Goal: Navigation & Orientation: Find specific page/section

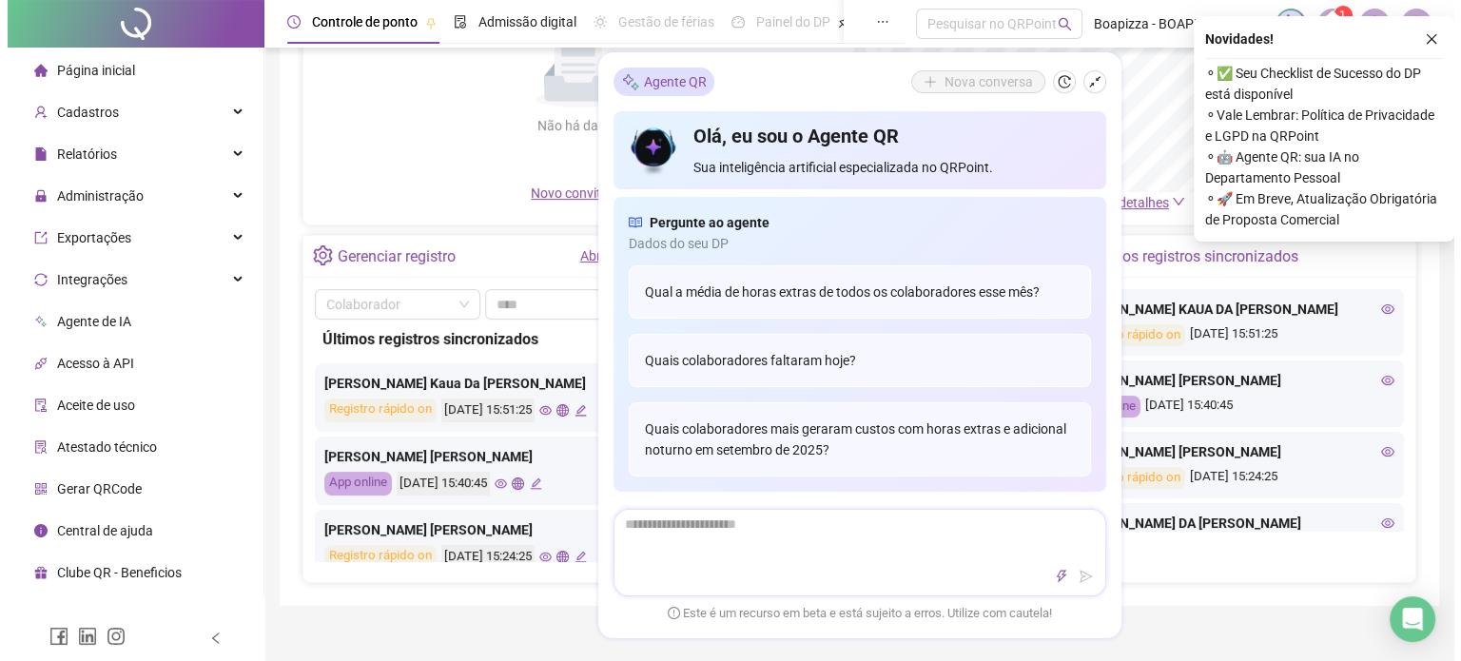
scroll to position [285, 0]
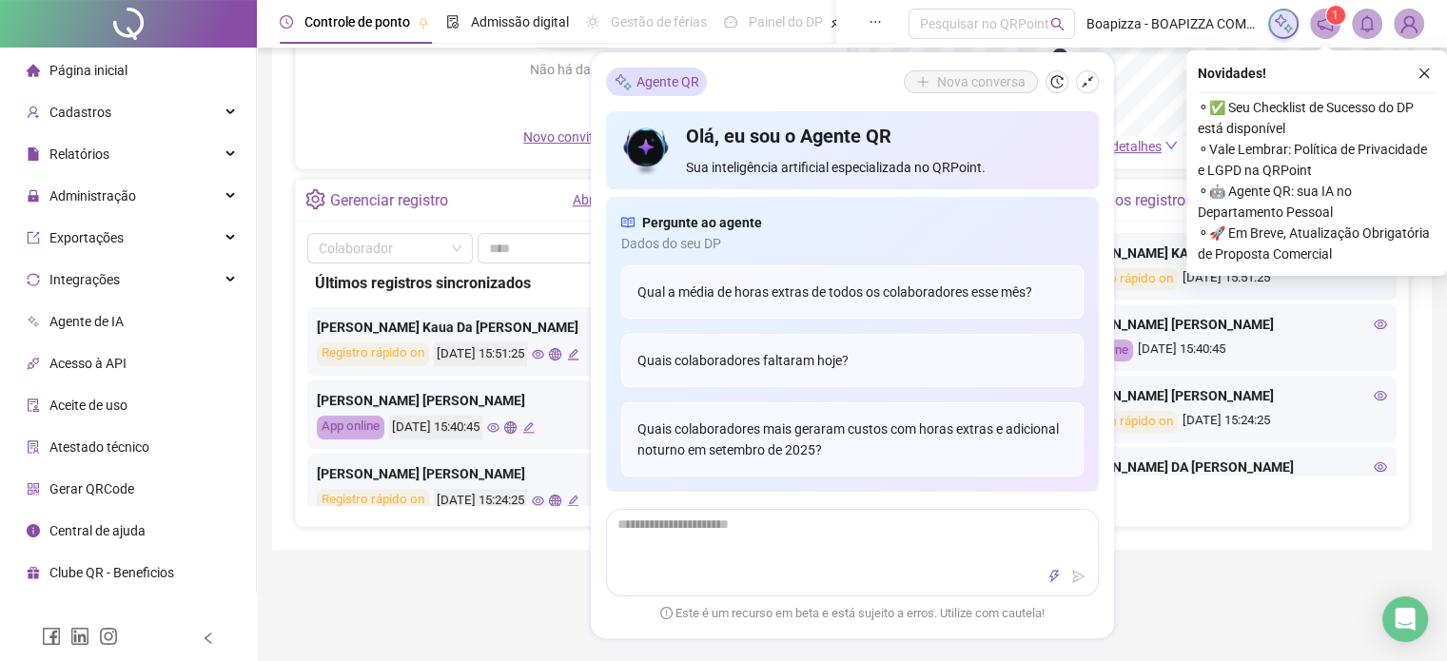
click at [544, 350] on icon "eye" at bounding box center [538, 355] width 12 height 10
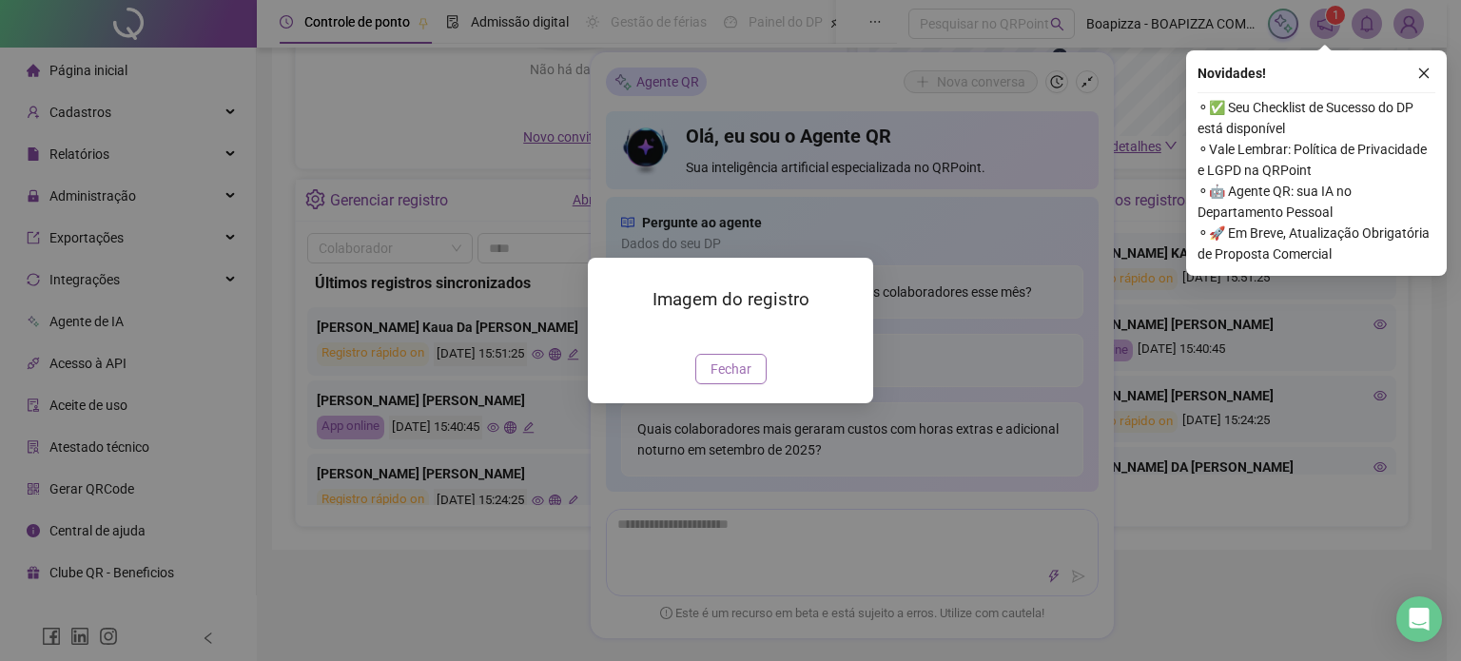
click at [744, 380] on span "Fechar" at bounding box center [731, 369] width 41 height 21
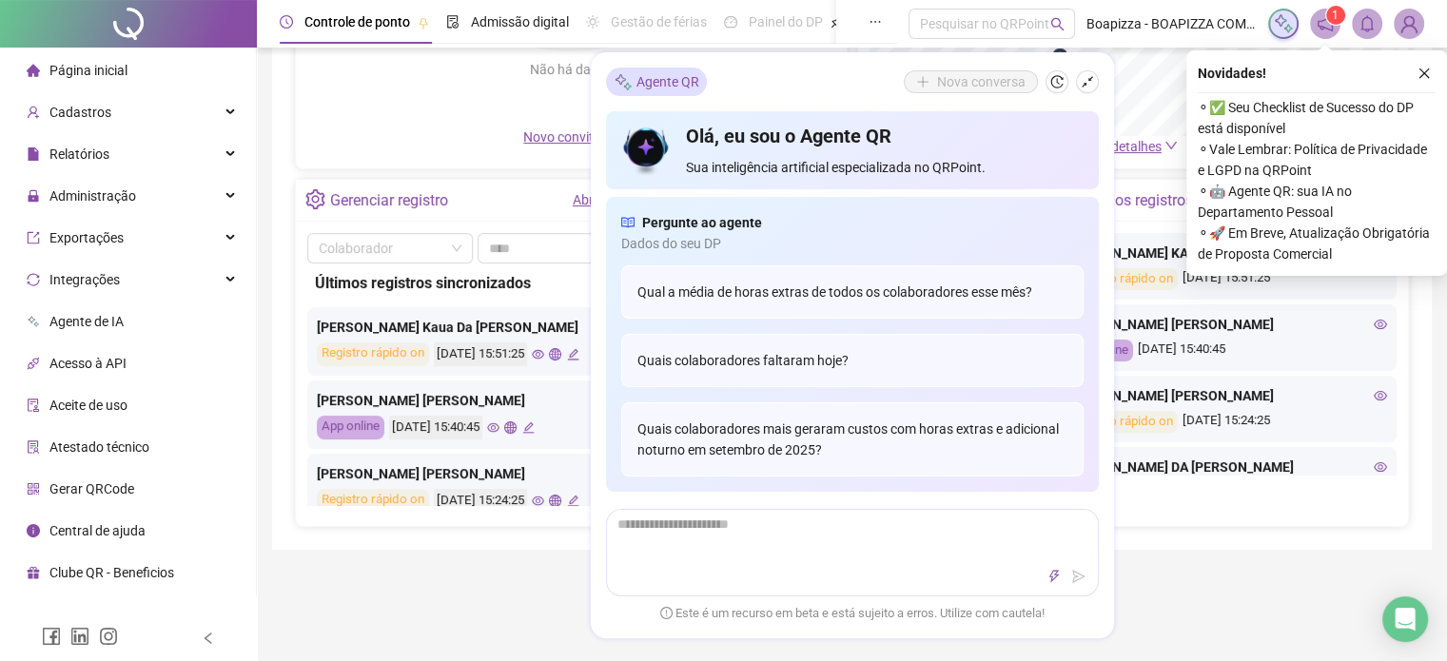
click at [500, 426] on icon "eye" at bounding box center [493, 428] width 12 height 12
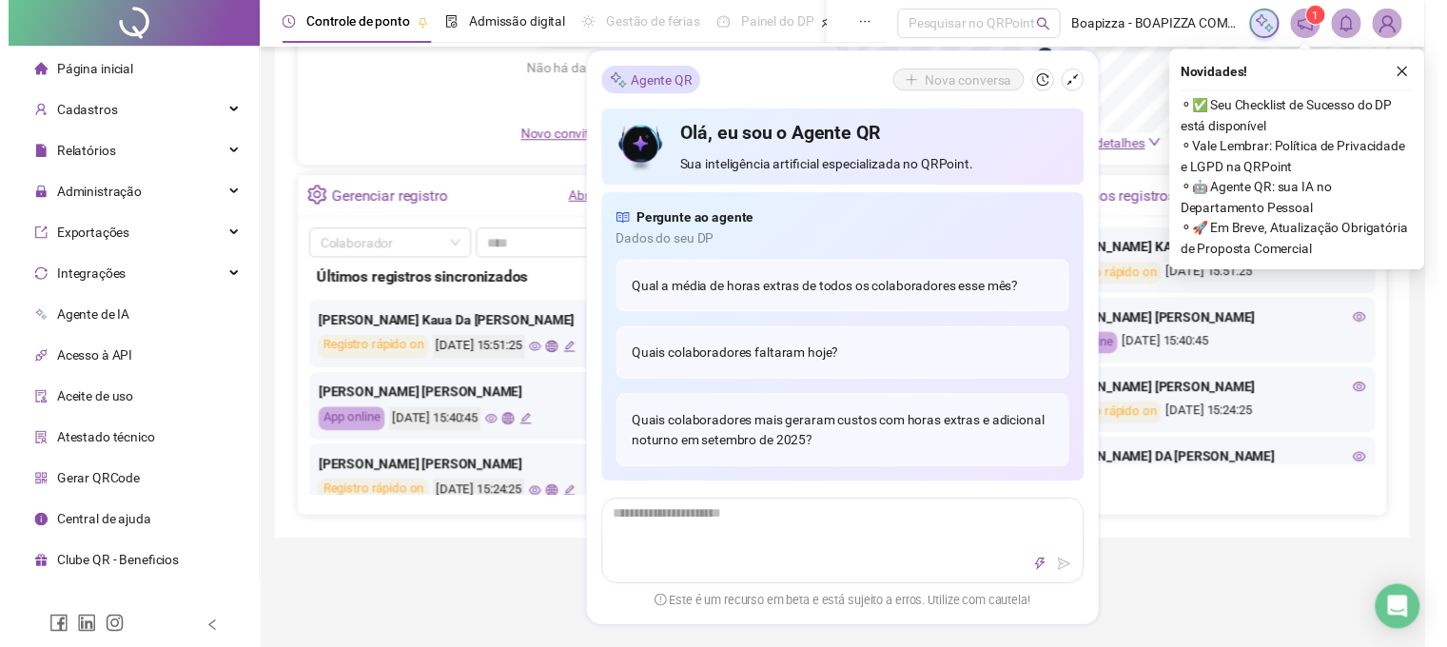
scroll to position [566, 0]
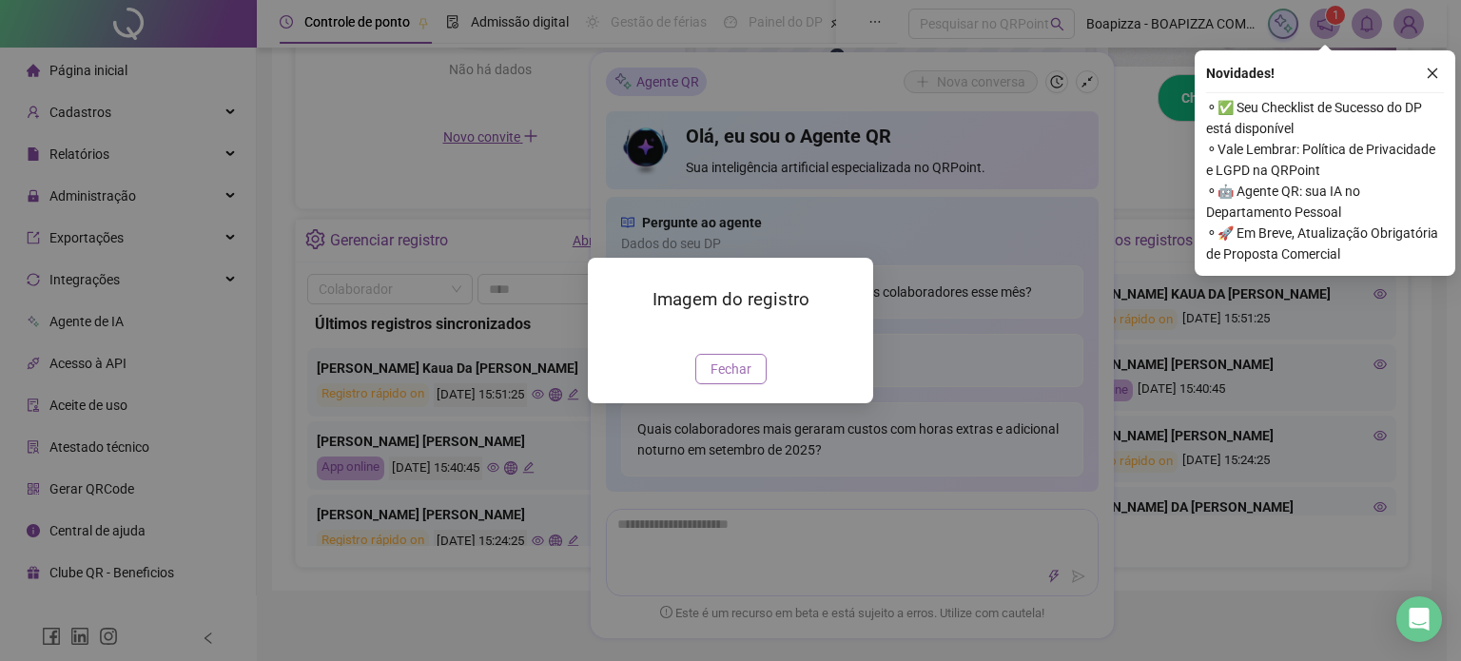
click at [728, 380] on span "Fechar" at bounding box center [731, 369] width 41 height 21
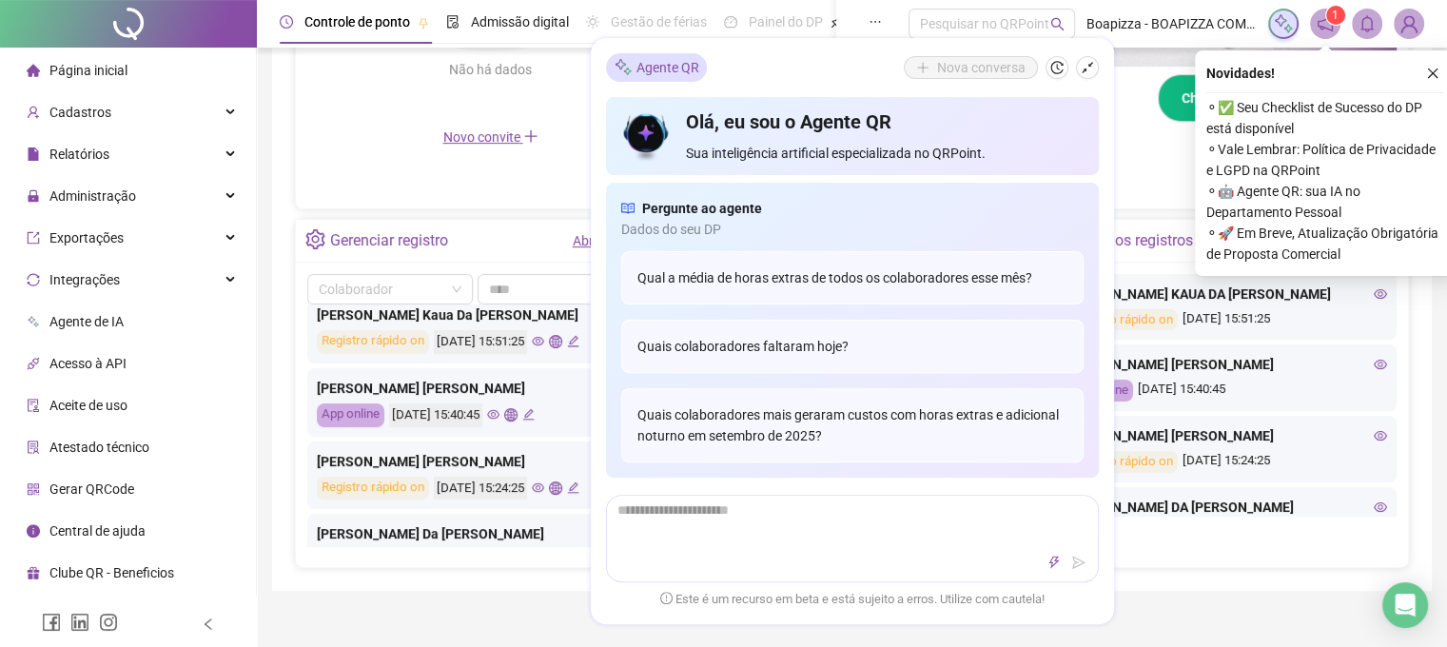
scroll to position [95, 0]
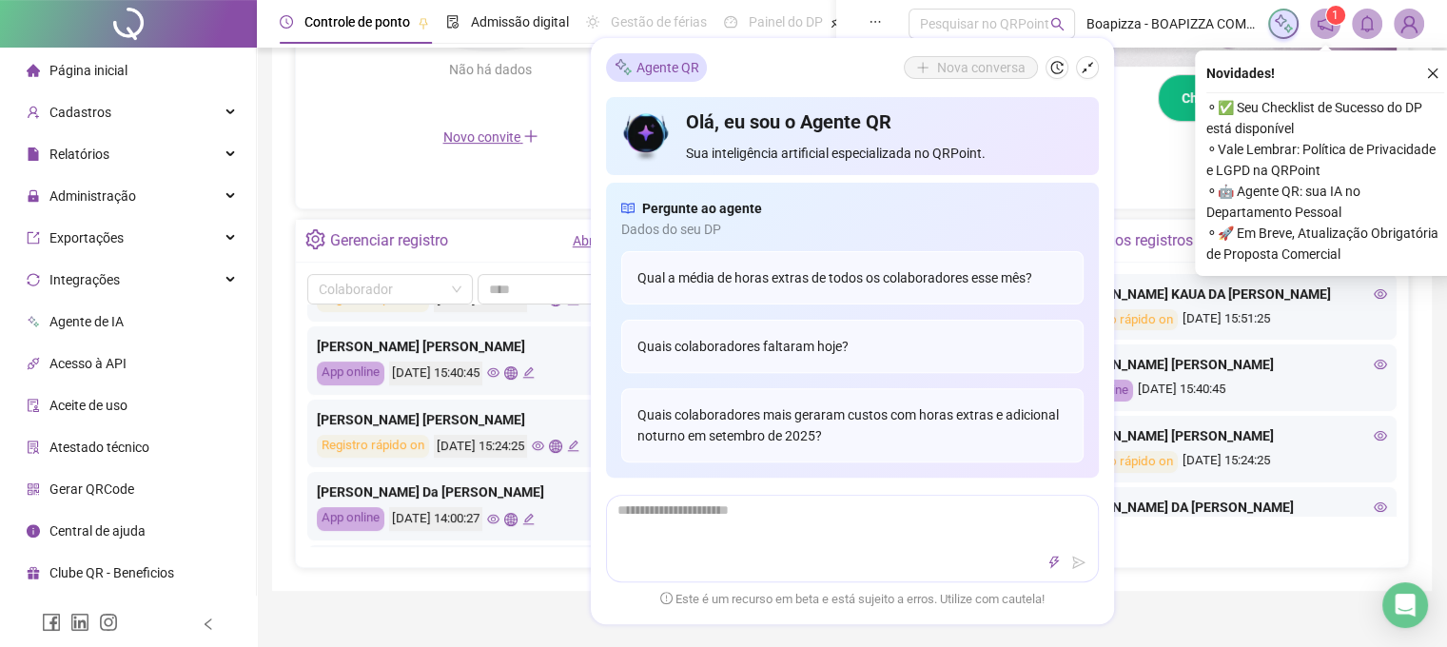
click at [544, 447] on icon "eye" at bounding box center [538, 446] width 12 height 12
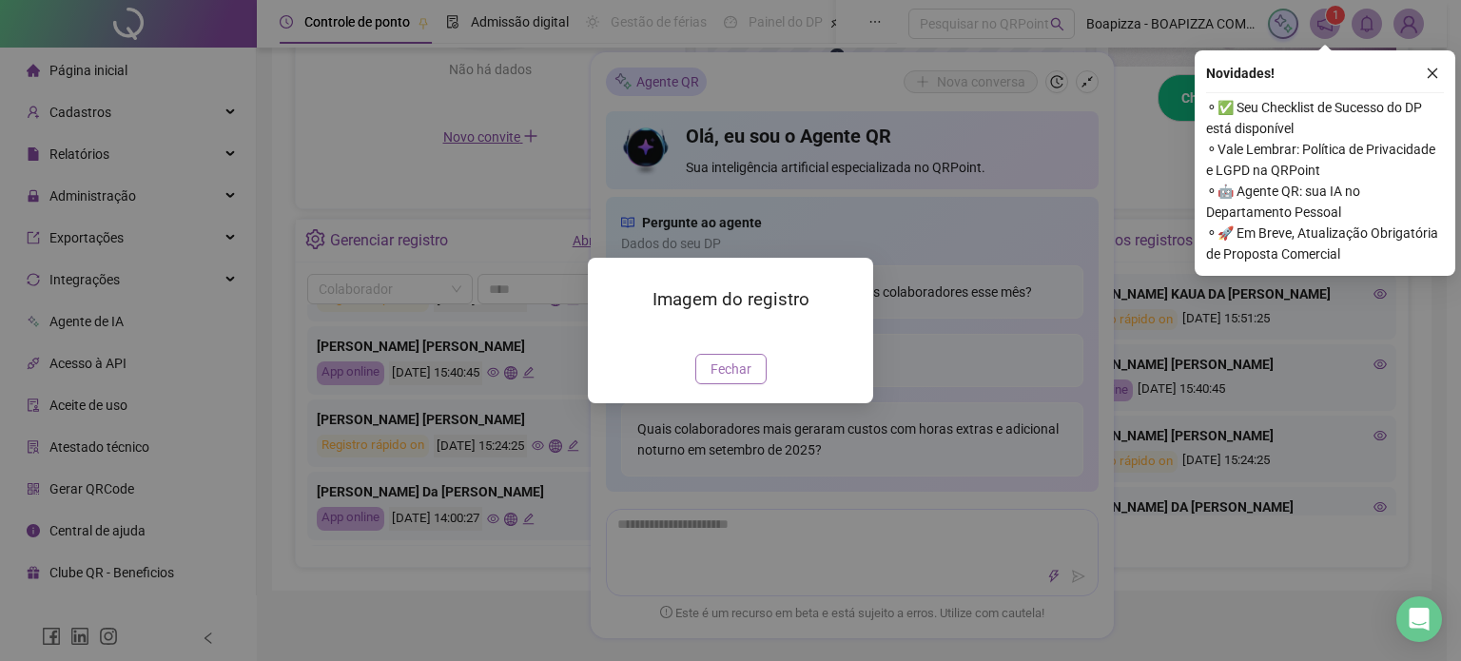
click at [727, 380] on span "Fechar" at bounding box center [731, 369] width 41 height 21
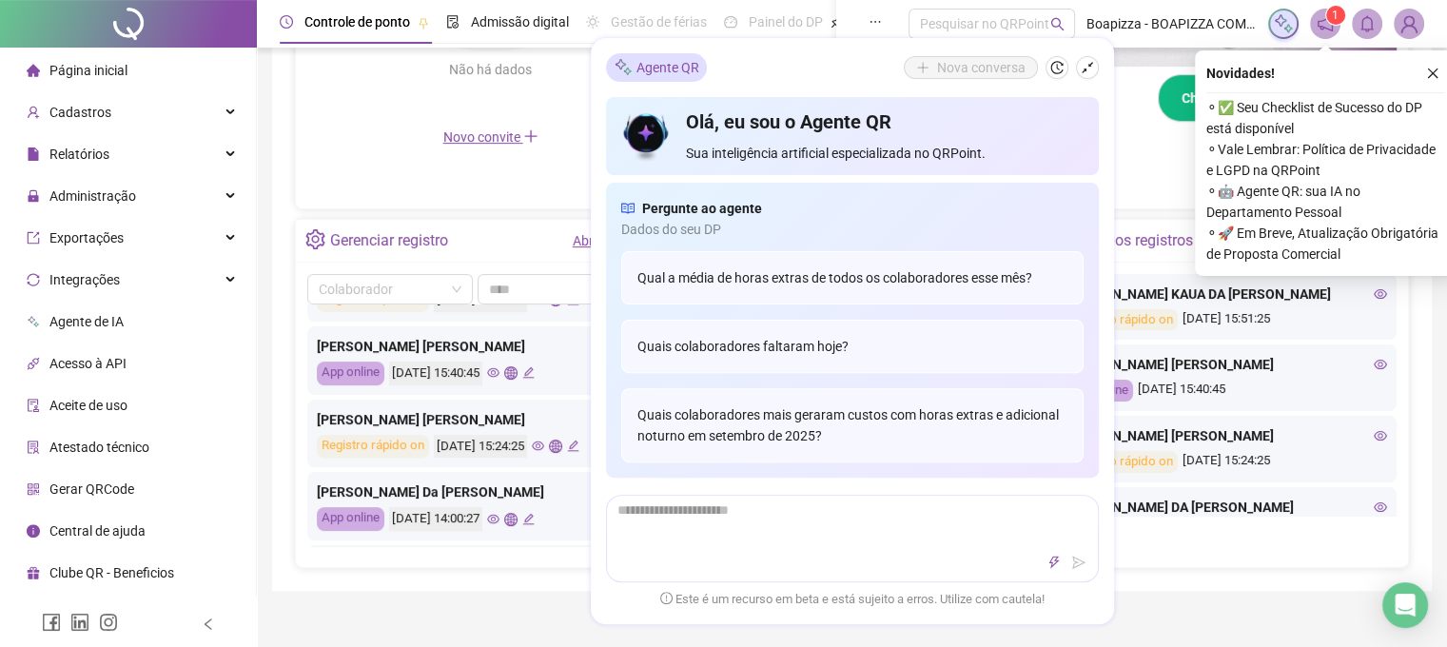
click at [500, 371] on icon "eye" at bounding box center [493, 373] width 12 height 10
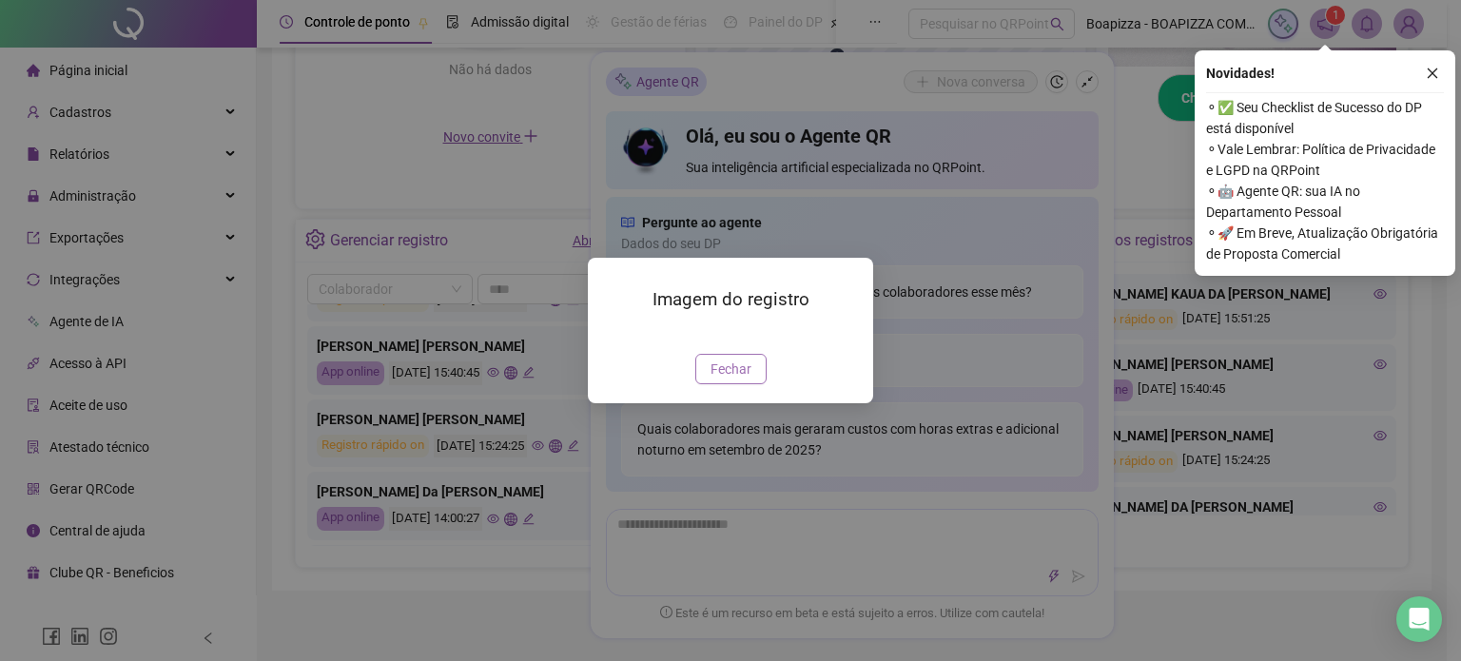
click at [708, 384] on button "Fechar" at bounding box center [731, 369] width 71 height 30
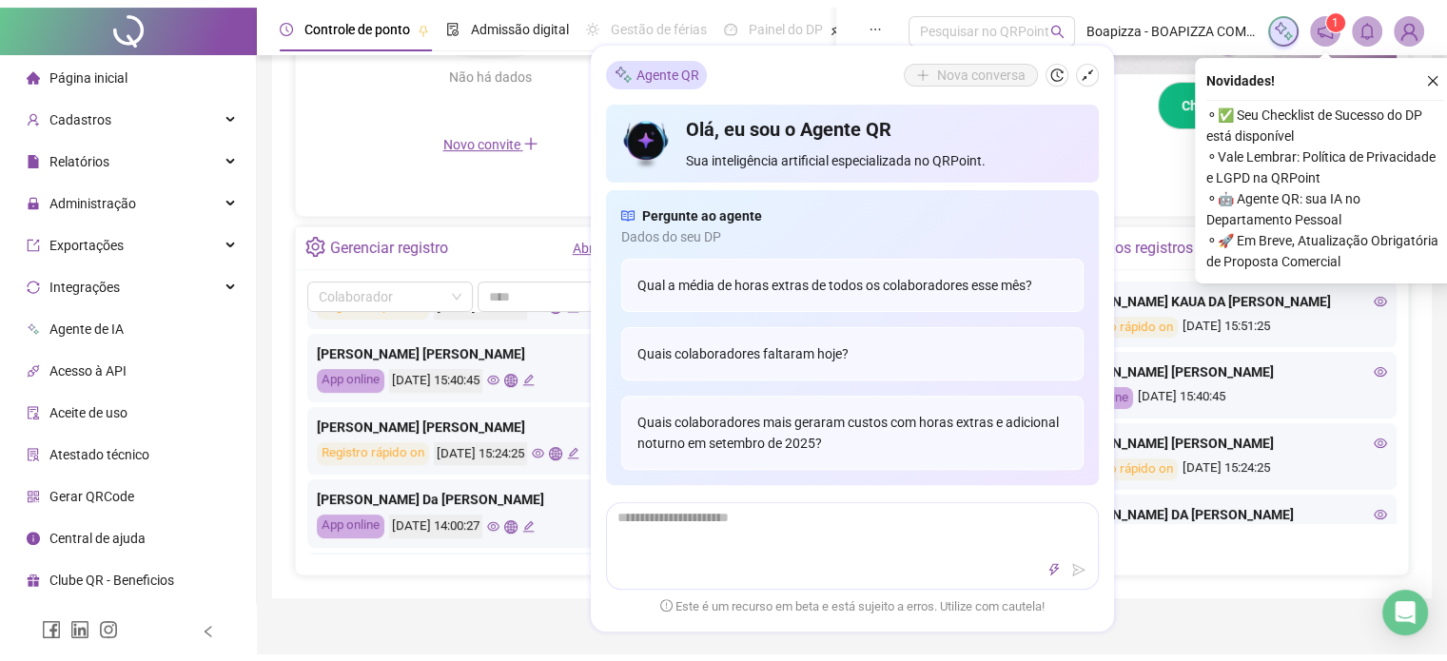
scroll to position [0, 0]
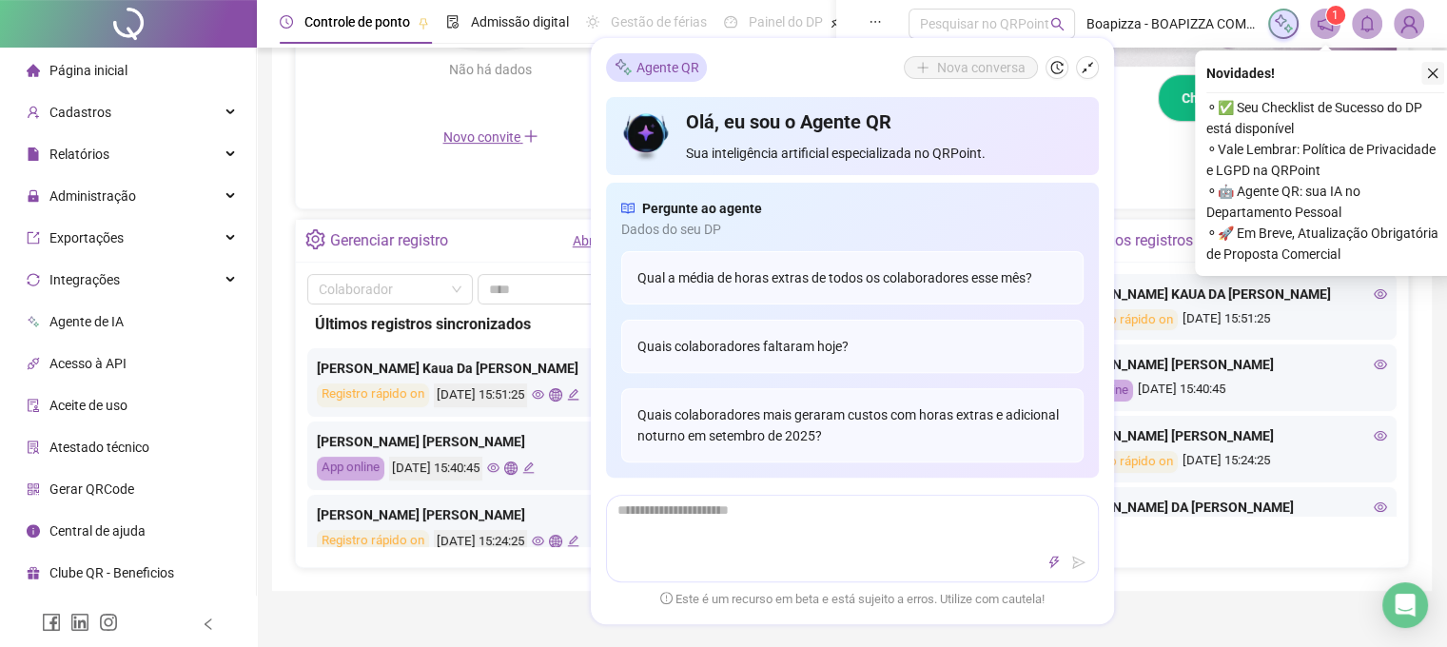
click at [1439, 67] on icon "close" at bounding box center [1432, 73] width 13 height 13
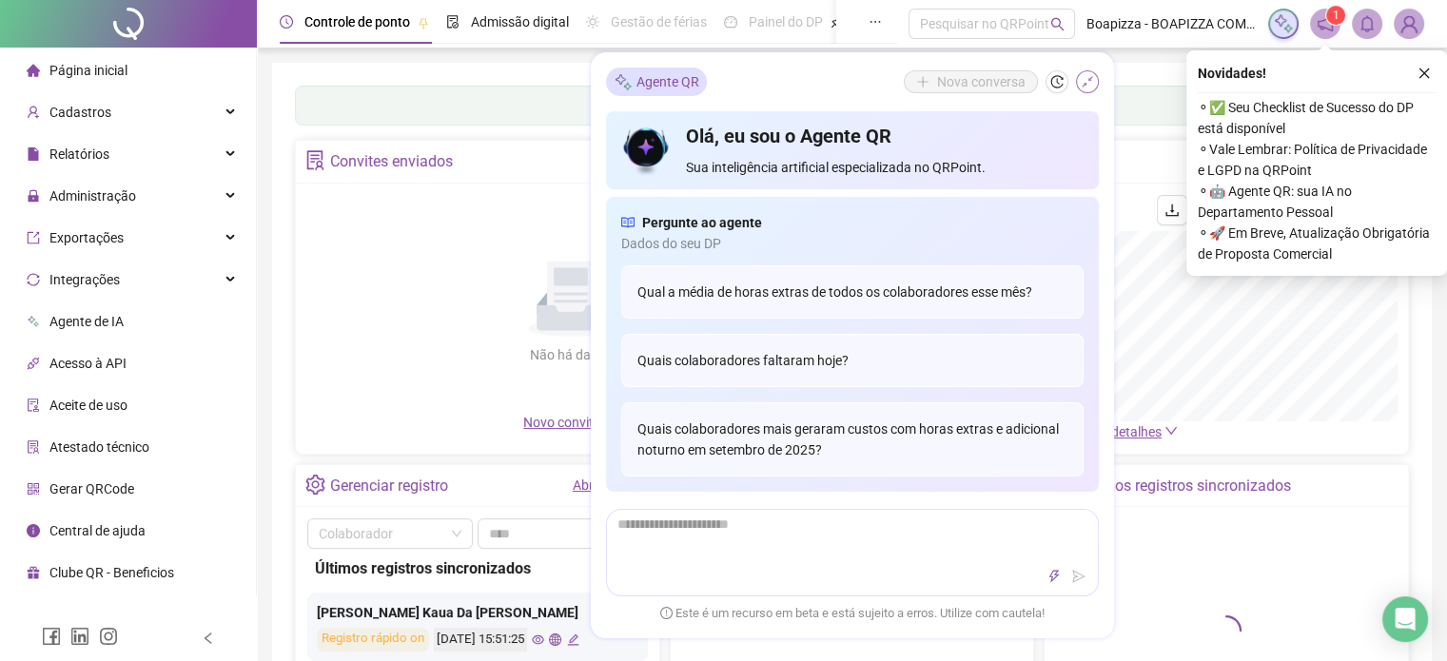
click at [1090, 86] on icon "shrink" at bounding box center [1087, 81] width 13 height 13
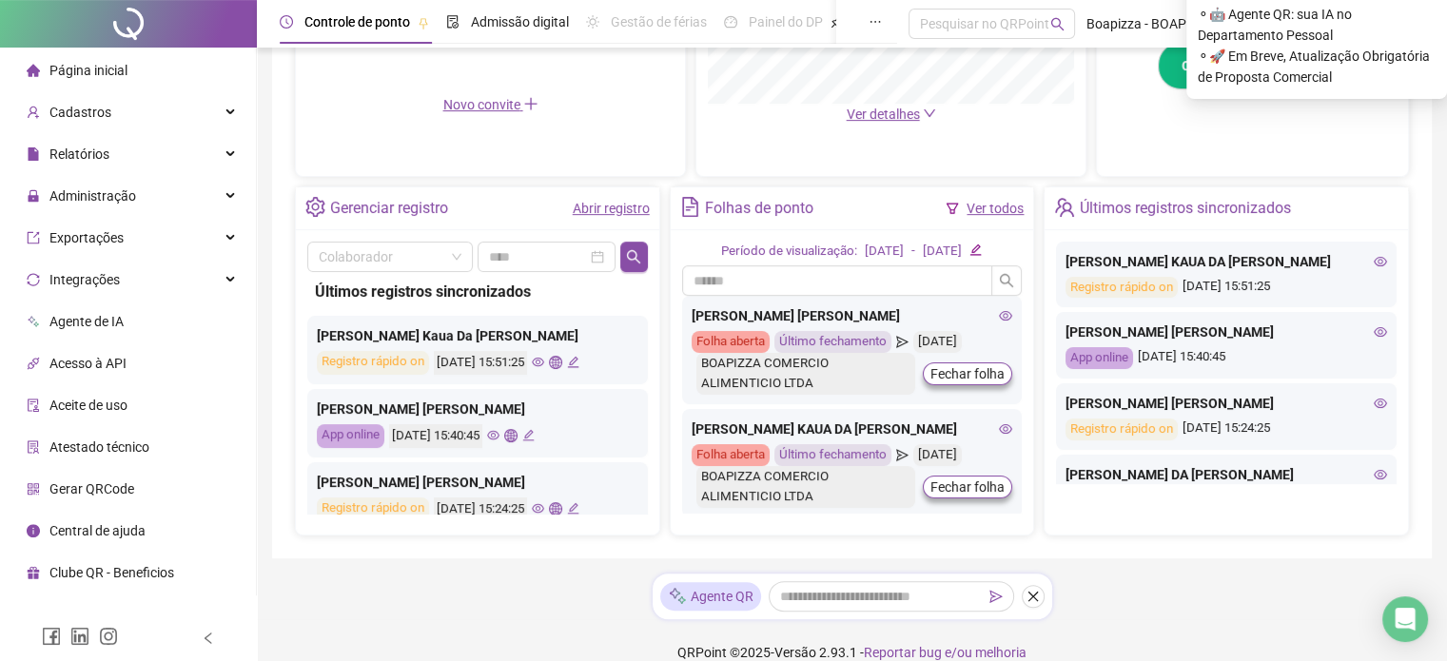
scroll to position [620, 0]
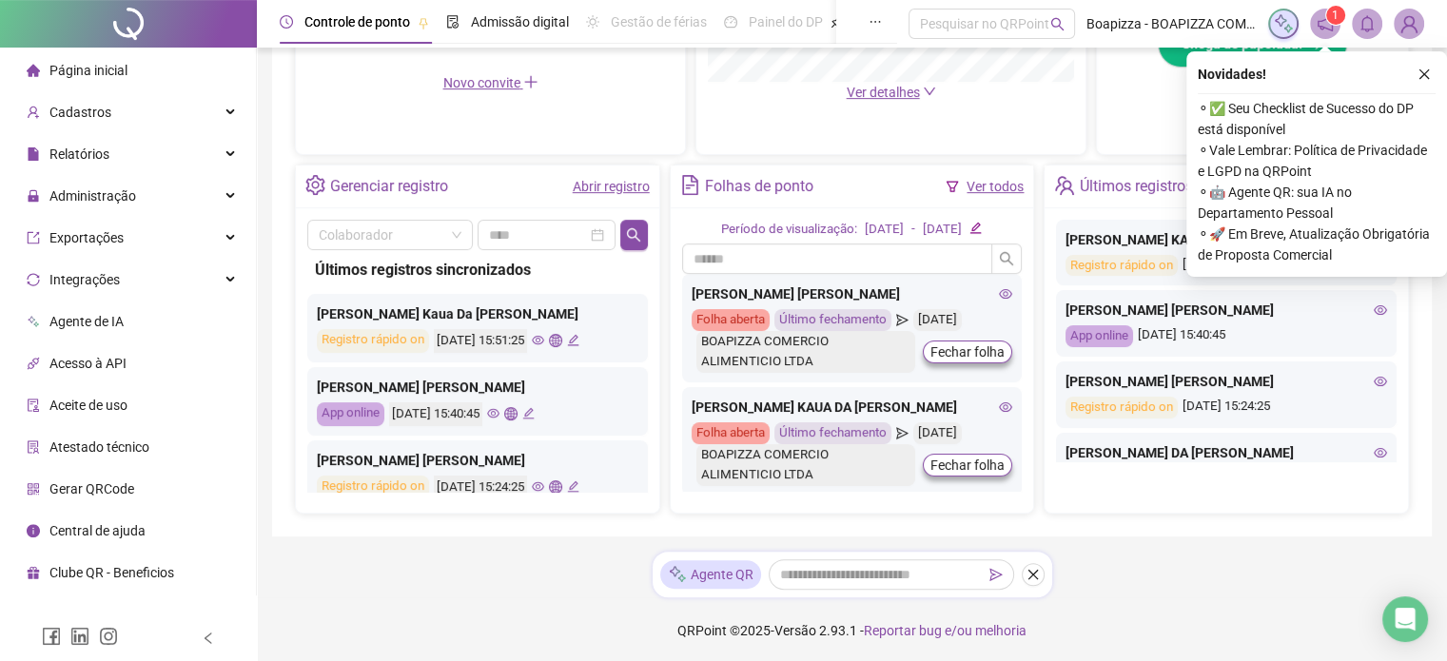
click at [500, 411] on icon "eye" at bounding box center [493, 413] width 12 height 12
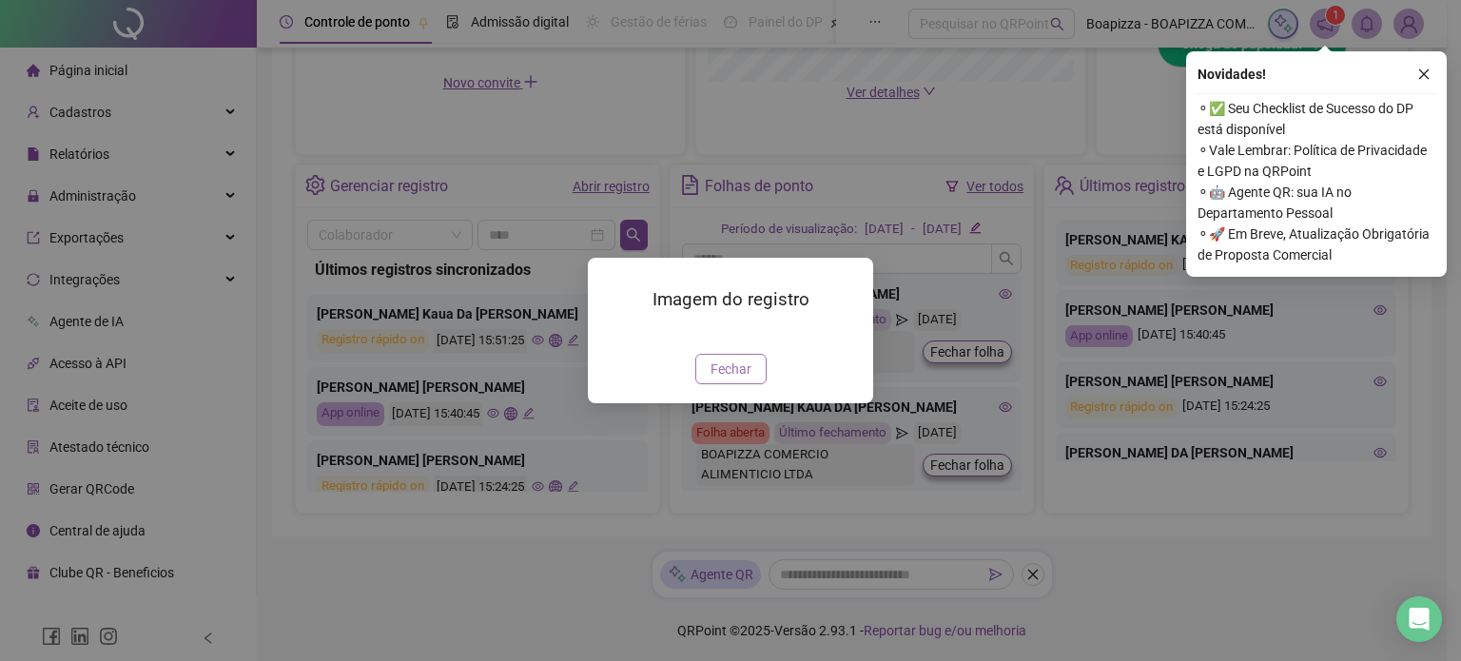
click at [707, 384] on button "Fechar" at bounding box center [731, 369] width 71 height 30
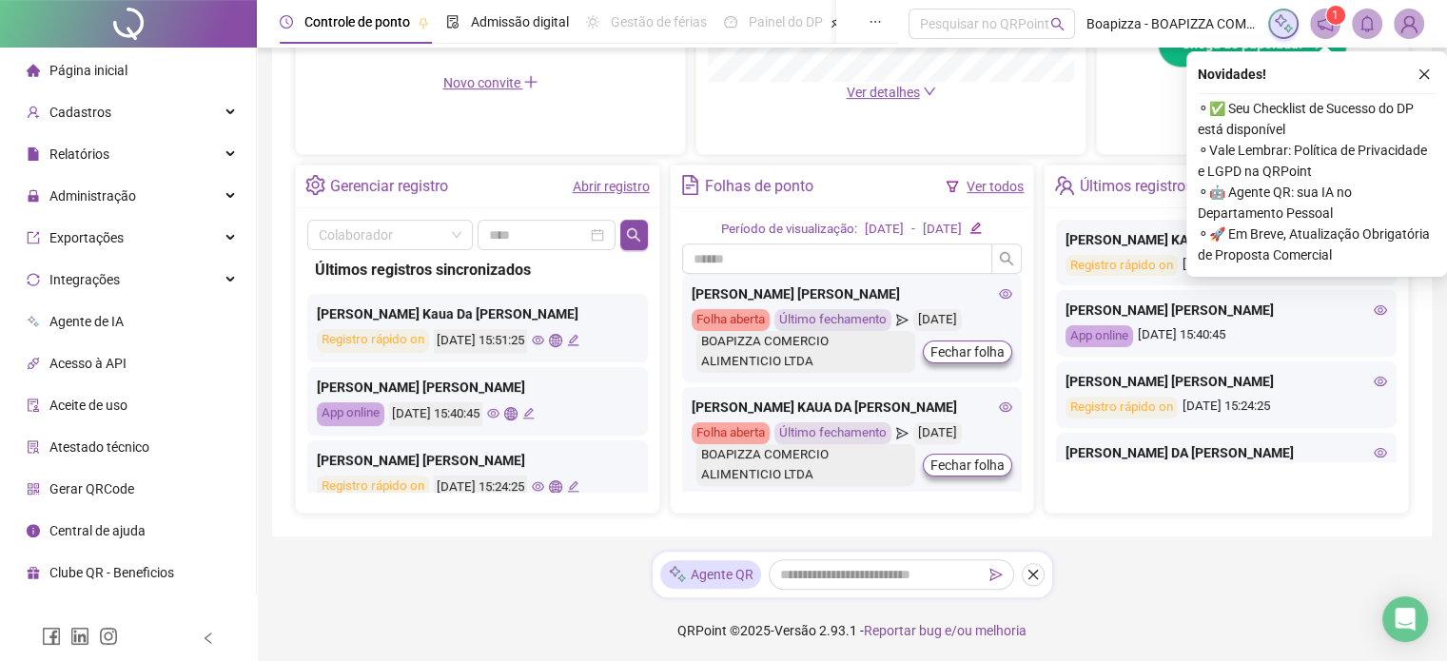
click at [544, 482] on icon "eye" at bounding box center [538, 486] width 12 height 12
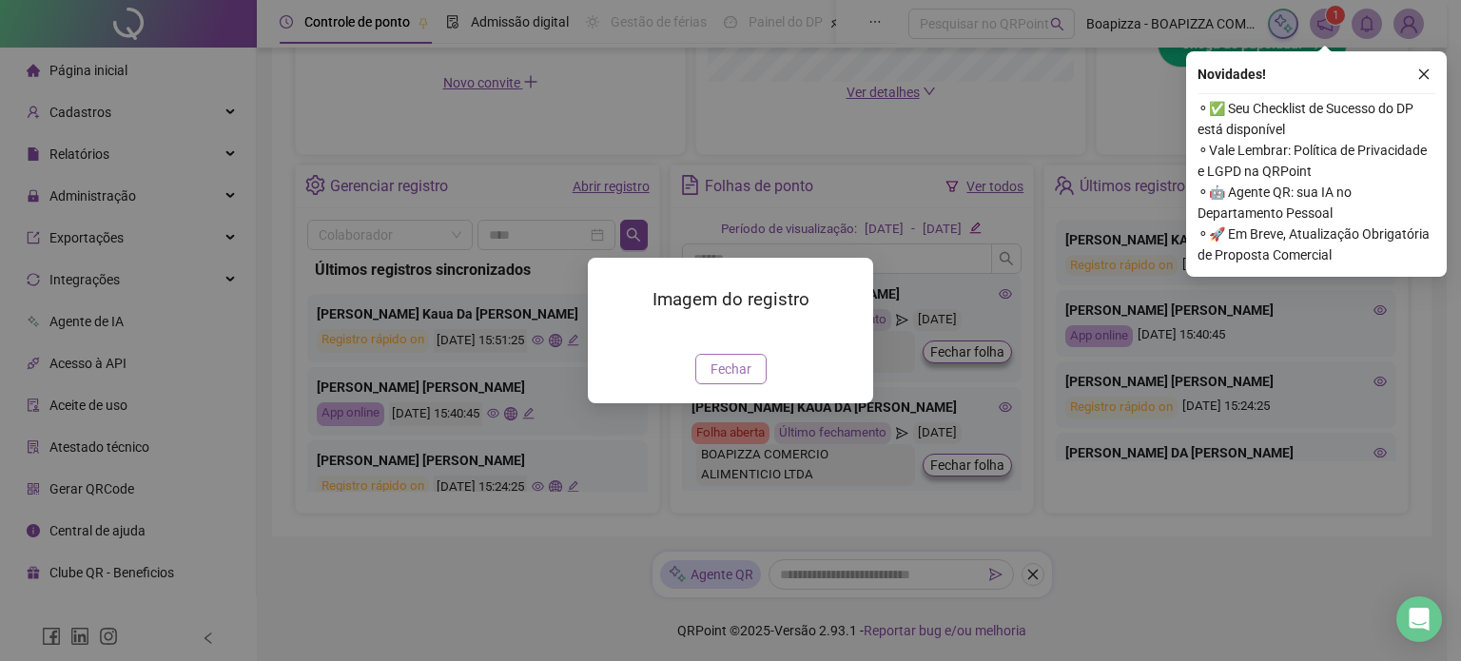
click at [727, 380] on span "Fechar" at bounding box center [731, 369] width 41 height 21
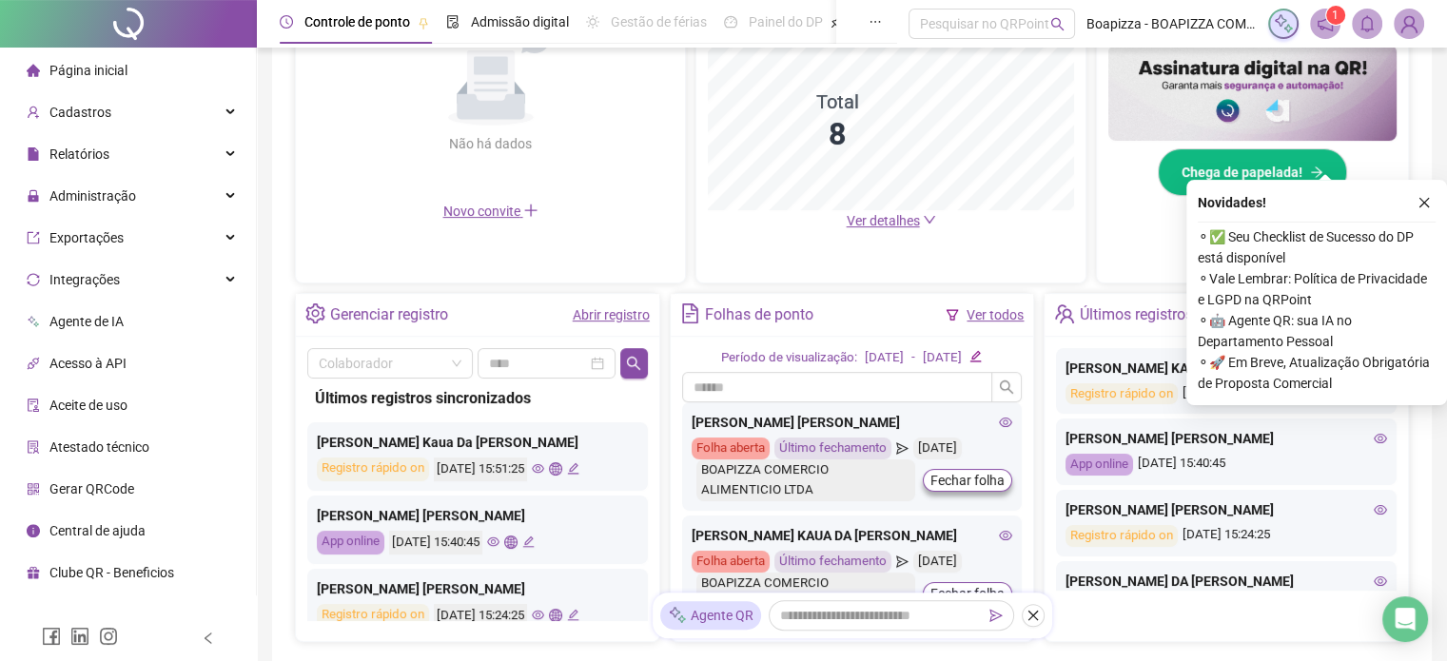
scroll to position [335, 0]
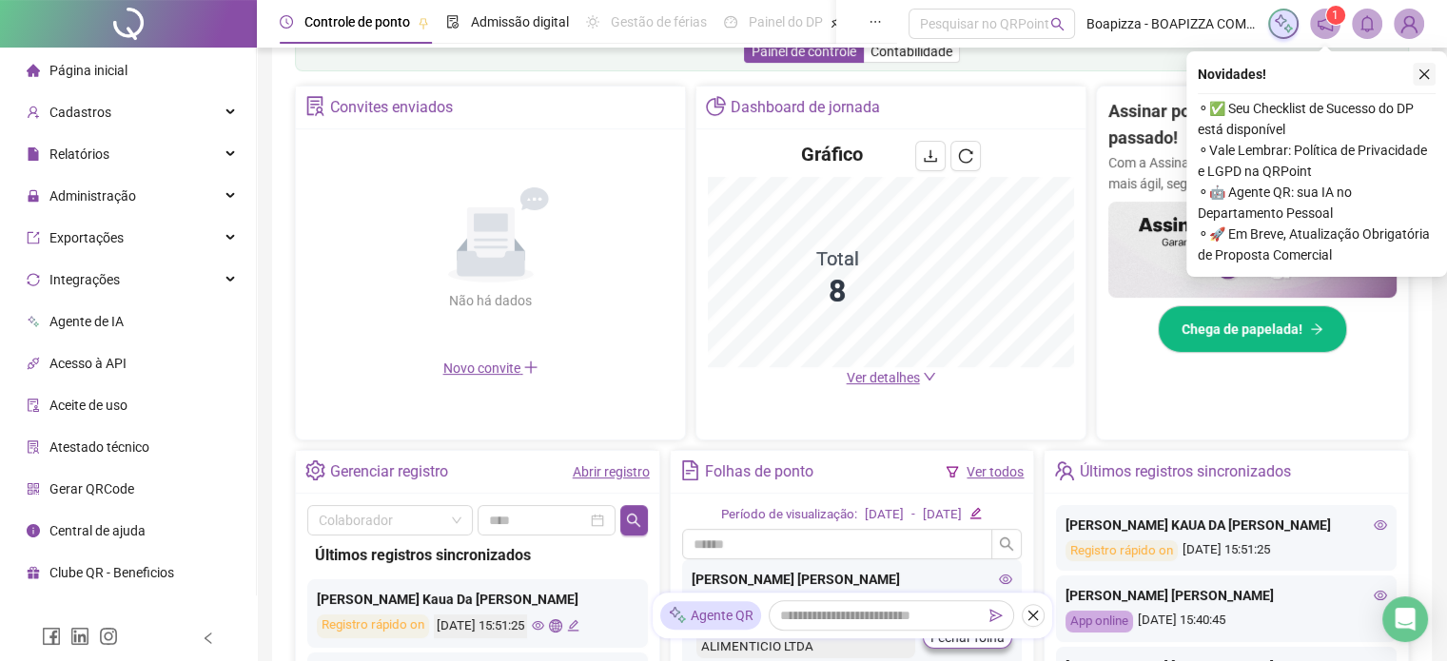
click at [1426, 70] on icon "close" at bounding box center [1425, 74] width 10 height 10
